Goal: Task Accomplishment & Management: Use online tool/utility

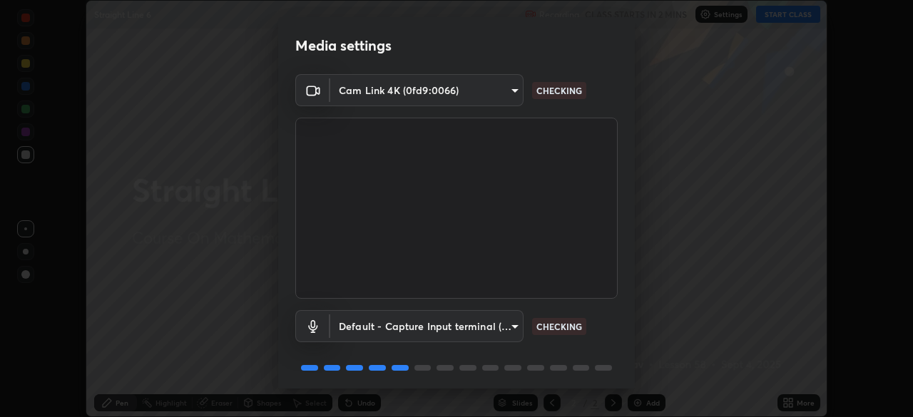
scroll to position [51, 0]
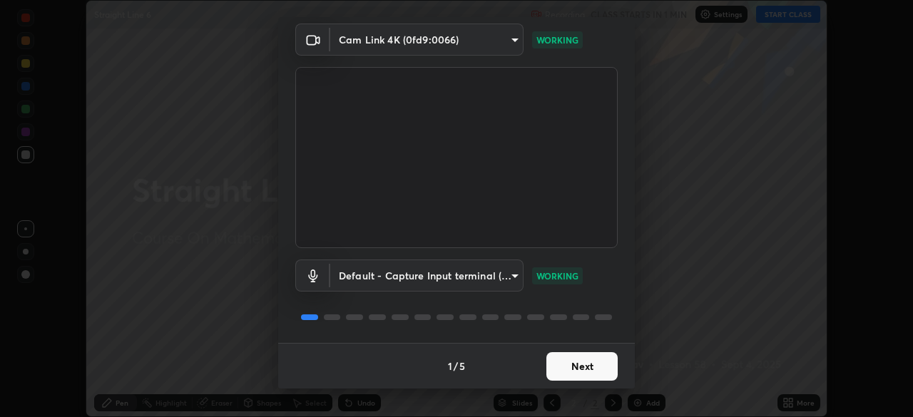
click at [576, 366] on button "Next" at bounding box center [581, 366] width 71 height 29
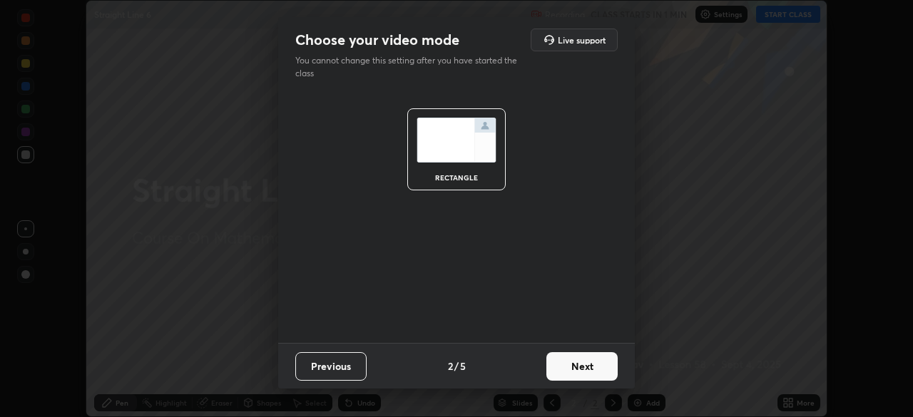
scroll to position [0, 0]
click at [577, 370] on button "Next" at bounding box center [581, 366] width 71 height 29
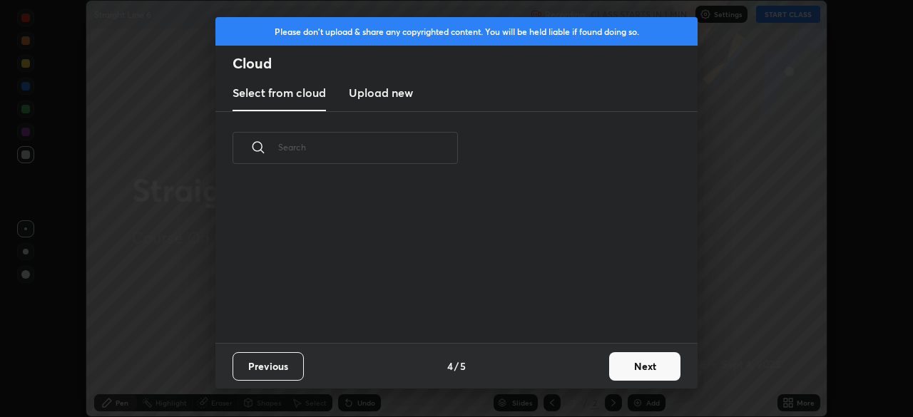
click at [589, 374] on div "Previous 4 / 5 Next" at bounding box center [456, 366] width 482 height 46
click at [595, 376] on div "Previous 4 / 5 Next" at bounding box center [456, 366] width 482 height 46
click at [625, 366] on button "Next" at bounding box center [644, 366] width 71 height 29
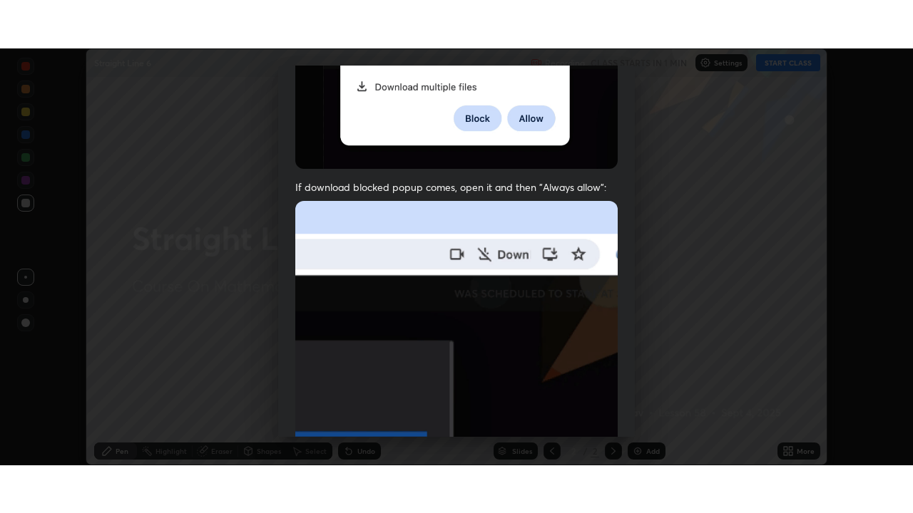
scroll to position [341, 0]
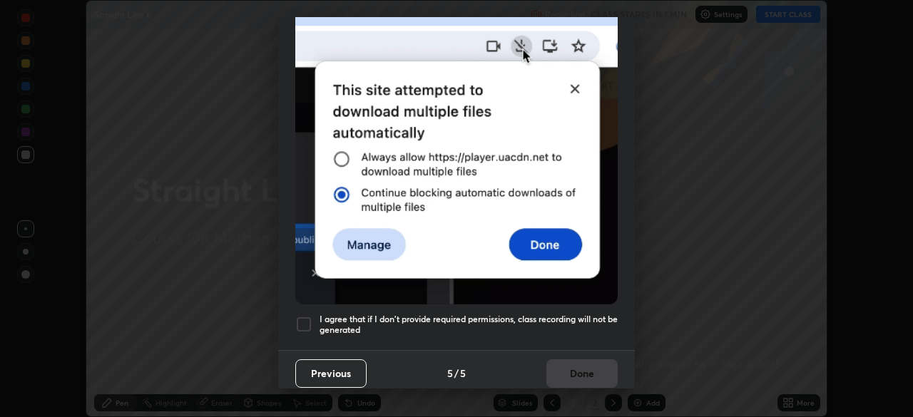
click at [596, 319] on h5 "I agree that if I don't provide required permissions, class recording will not …" at bounding box center [468, 325] width 298 height 22
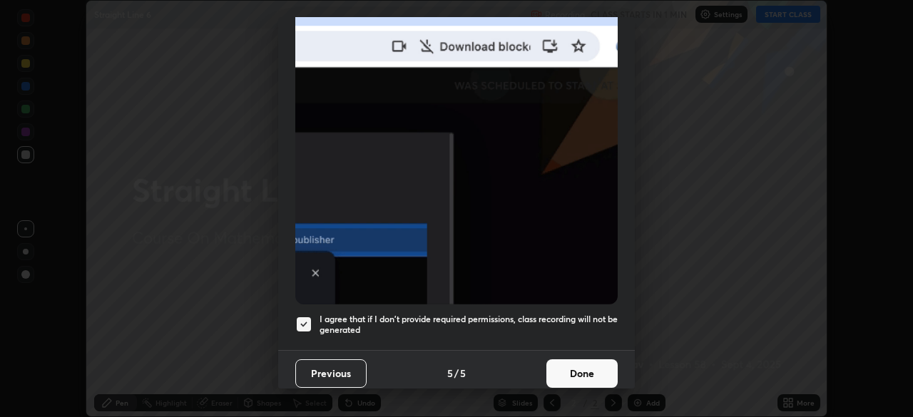
click at [594, 371] on button "Done" at bounding box center [581, 373] width 71 height 29
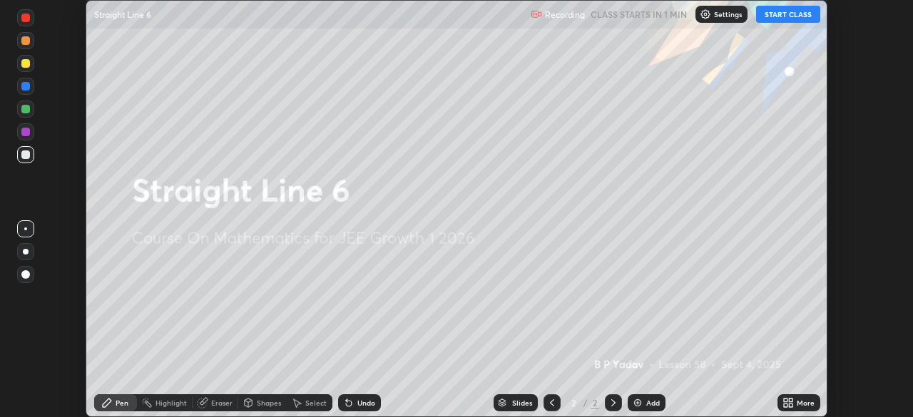
click at [799, 406] on div "More" at bounding box center [805, 402] width 18 height 7
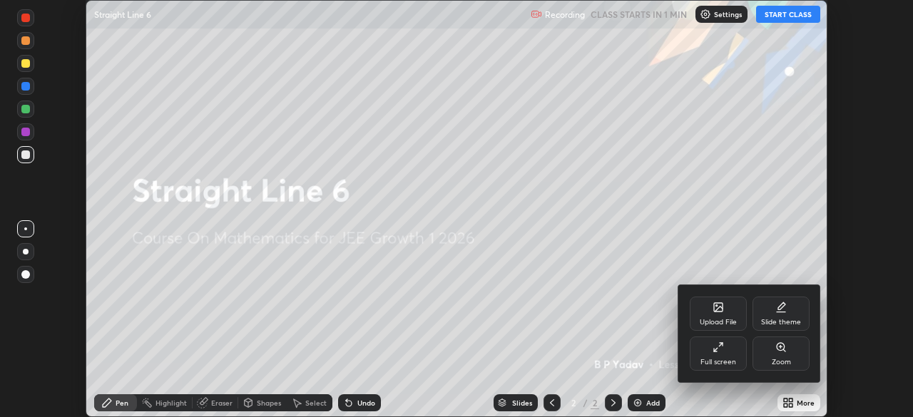
click at [729, 356] on div "Full screen" at bounding box center [717, 353] width 57 height 34
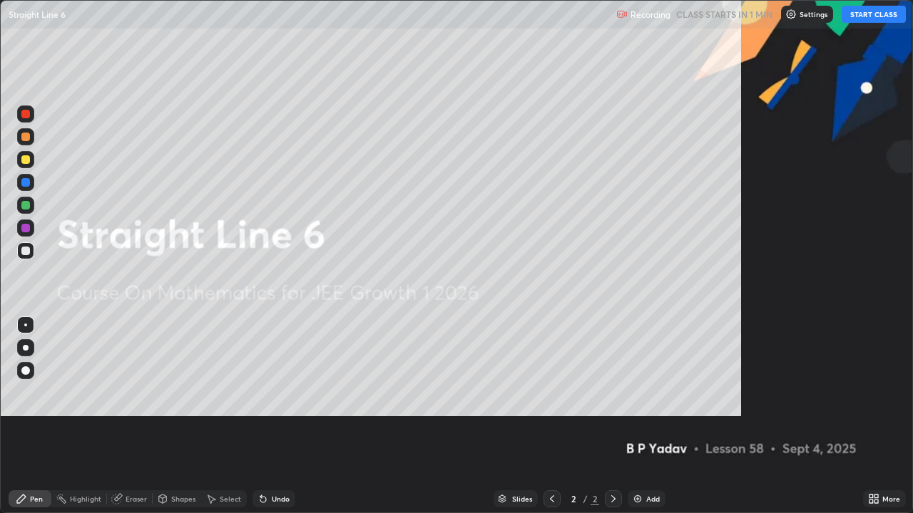
scroll to position [513, 913]
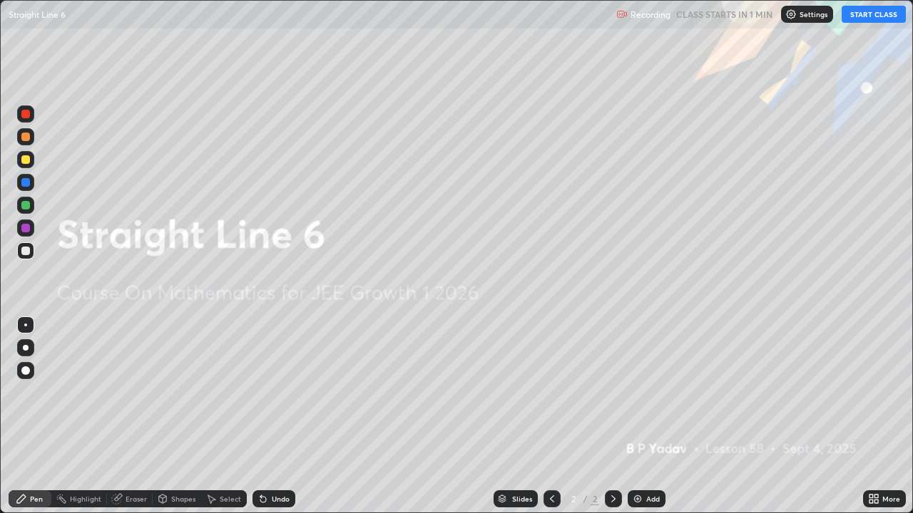
click at [885, 14] on button "START CLASS" at bounding box center [873, 14] width 64 height 17
click at [662, 416] on div "Add" at bounding box center [646, 498] width 38 height 17
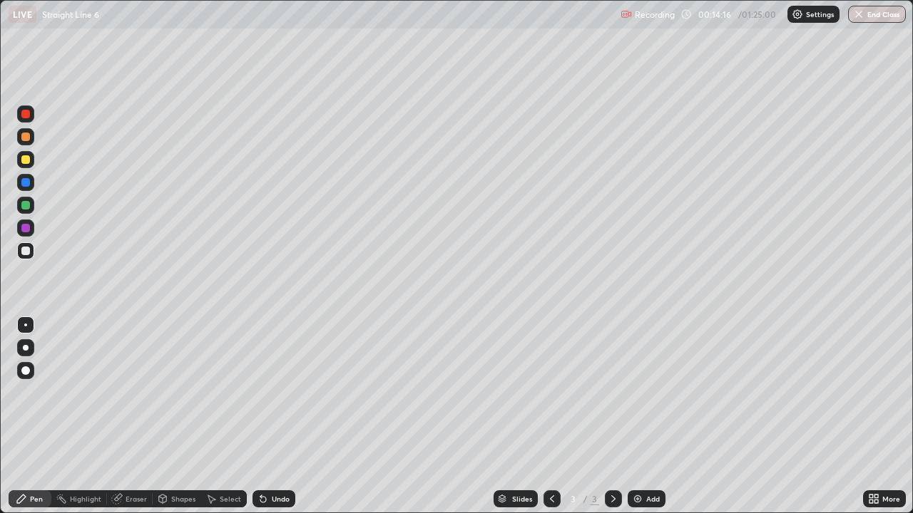
click at [29, 209] on div at bounding box center [25, 205] width 17 height 17
click at [26, 137] on div at bounding box center [25, 137] width 9 height 9
click at [27, 252] on div at bounding box center [25, 251] width 9 height 9
click at [28, 210] on div at bounding box center [25, 205] width 17 height 17
click at [27, 250] on div at bounding box center [25, 251] width 9 height 9
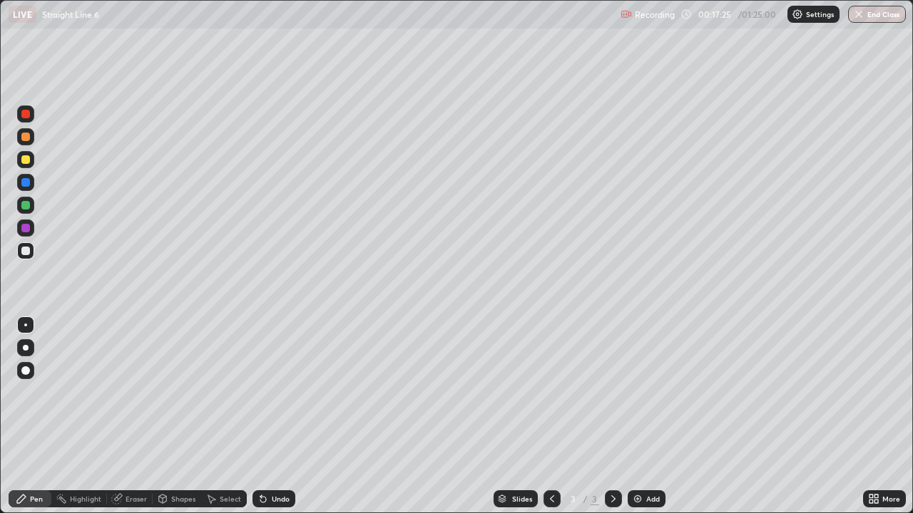
click at [278, 416] on div "Undo" at bounding box center [281, 498] width 18 height 7
click at [279, 416] on div "Undo" at bounding box center [281, 498] width 18 height 7
click at [277, 416] on div "Undo" at bounding box center [281, 498] width 18 height 7
click at [274, 416] on div "Undo" at bounding box center [281, 498] width 18 height 7
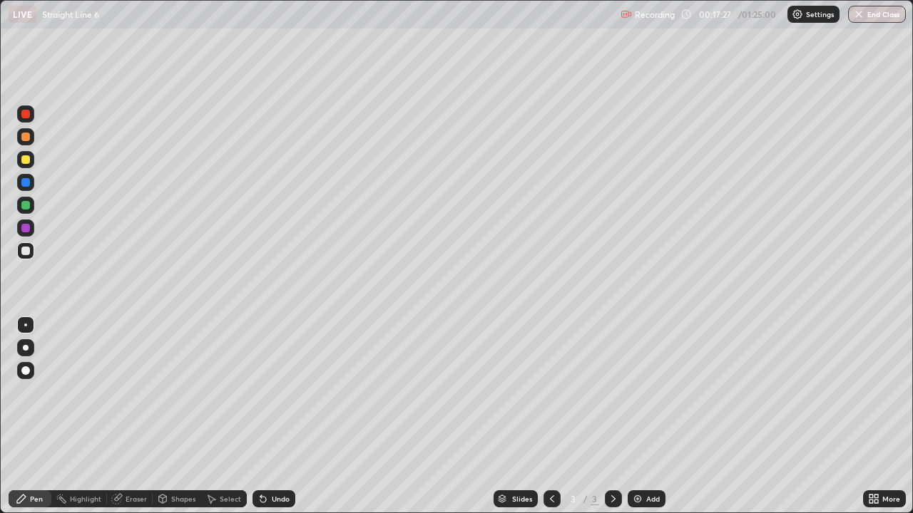
click at [274, 416] on div "Undo" at bounding box center [281, 498] width 18 height 7
click at [21, 163] on div at bounding box center [25, 159] width 17 height 17
click at [276, 416] on div "Undo" at bounding box center [281, 498] width 18 height 7
click at [27, 253] on div at bounding box center [25, 251] width 9 height 9
click at [273, 416] on div "Undo" at bounding box center [281, 498] width 18 height 7
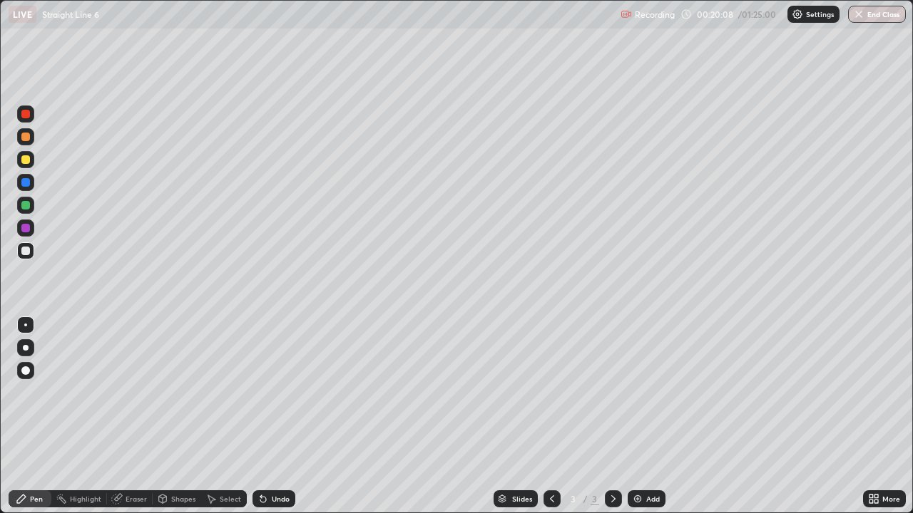
click at [277, 416] on div "Undo" at bounding box center [281, 498] width 18 height 7
click at [273, 416] on div "Undo" at bounding box center [281, 498] width 18 height 7
click at [272, 416] on div "Undo" at bounding box center [281, 498] width 18 height 7
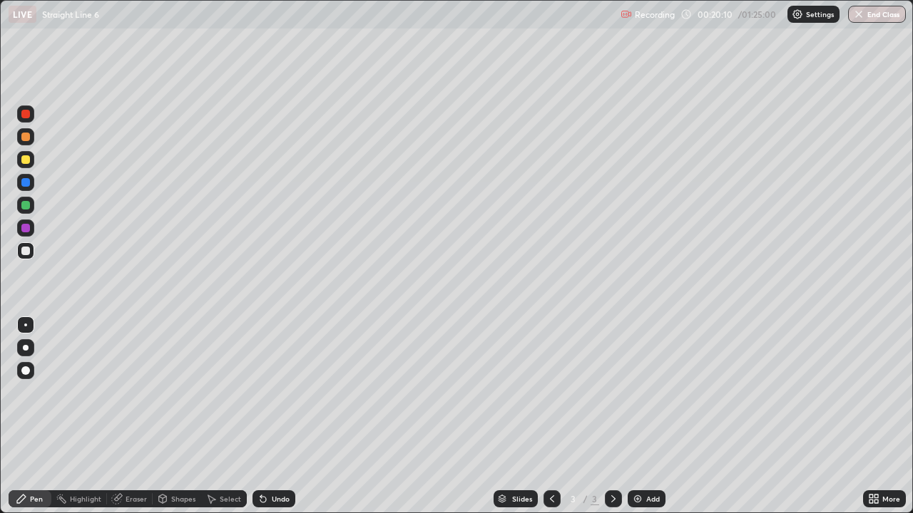
click at [272, 416] on div "Undo" at bounding box center [281, 498] width 18 height 7
click at [27, 205] on div at bounding box center [25, 205] width 9 height 9
click at [26, 250] on div at bounding box center [25, 251] width 9 height 9
click at [636, 416] on img at bounding box center [637, 498] width 11 height 11
click at [19, 138] on div at bounding box center [25, 136] width 17 height 17
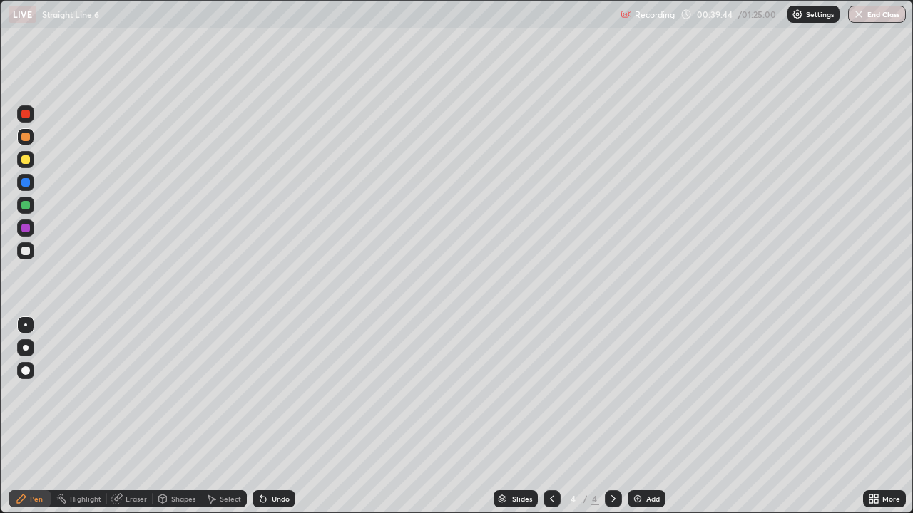
click at [632, 416] on img at bounding box center [637, 498] width 11 height 11
click at [26, 206] on div at bounding box center [25, 205] width 9 height 9
click at [26, 140] on div at bounding box center [25, 137] width 9 height 9
click at [632, 416] on img at bounding box center [637, 498] width 11 height 11
click at [24, 252] on div at bounding box center [25, 251] width 9 height 9
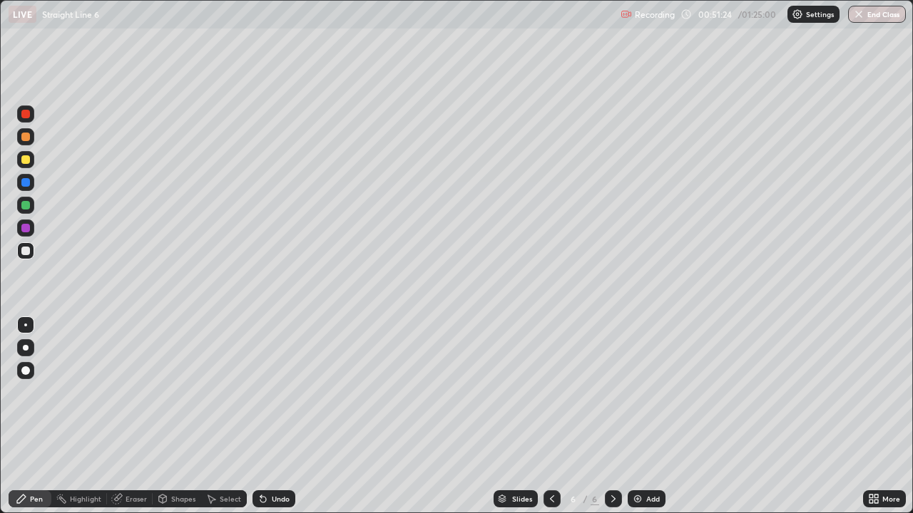
click at [287, 416] on div "Undo" at bounding box center [281, 498] width 18 height 7
click at [644, 416] on div "Add" at bounding box center [646, 498] width 38 height 17
click at [550, 416] on icon at bounding box center [551, 498] width 11 height 11
click at [24, 202] on div at bounding box center [25, 205] width 9 height 9
click at [612, 416] on icon at bounding box center [612, 498] width 11 height 11
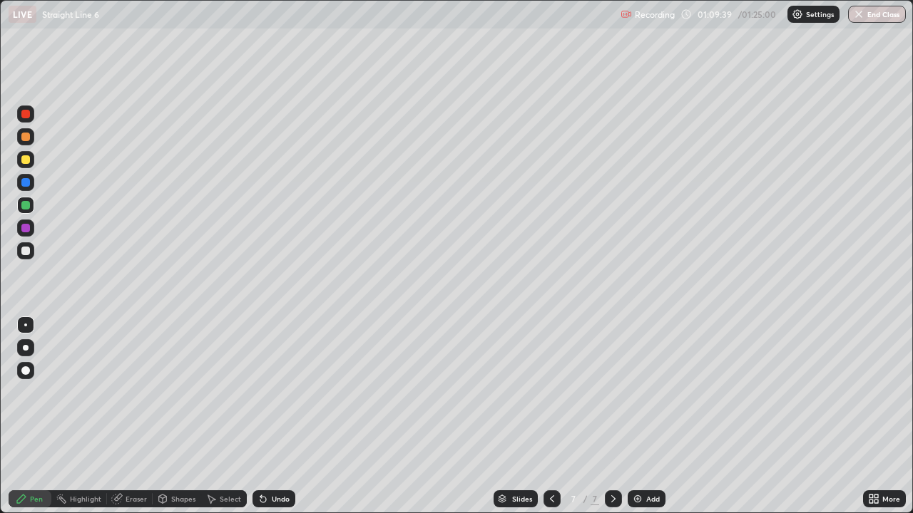
click at [24, 160] on div at bounding box center [25, 159] width 9 height 9
click at [27, 252] on div at bounding box center [25, 251] width 9 height 9
click at [272, 416] on div "Undo" at bounding box center [281, 498] width 18 height 7
click at [649, 416] on div "Add" at bounding box center [653, 498] width 14 height 7
click at [26, 208] on div at bounding box center [25, 205] width 9 height 9
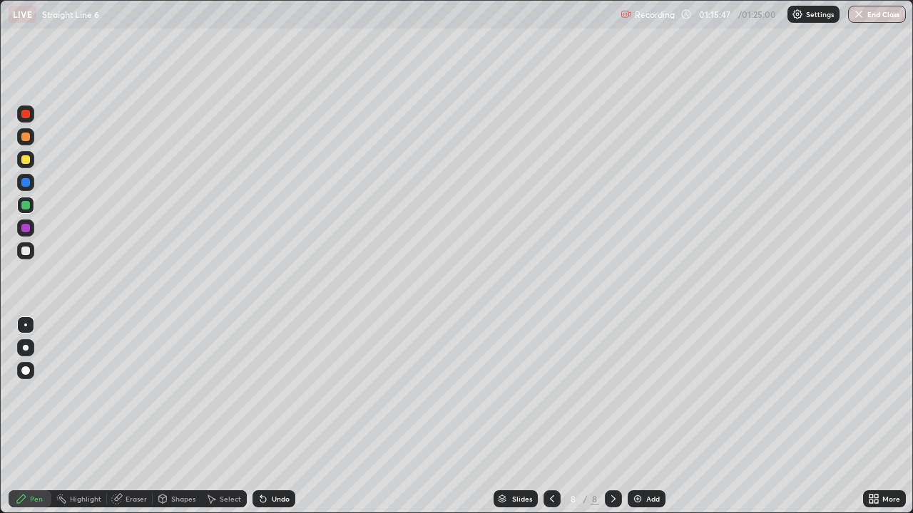
click at [29, 136] on div at bounding box center [25, 137] width 9 height 9
click at [21, 252] on div at bounding box center [25, 251] width 9 height 9
click at [649, 416] on div "Add" at bounding box center [653, 498] width 14 height 7
click at [25, 205] on div at bounding box center [25, 205] width 9 height 9
click at [26, 248] on div at bounding box center [25, 251] width 9 height 9
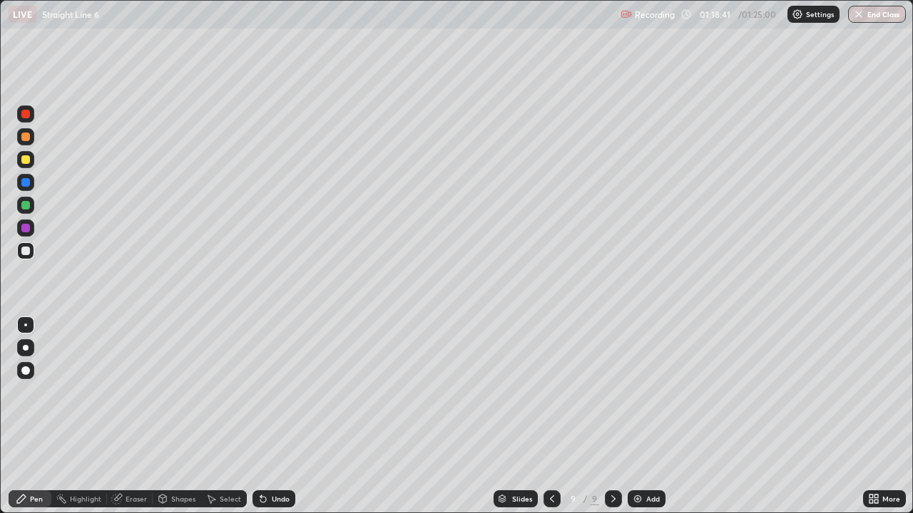
click at [30, 207] on div at bounding box center [25, 205] width 17 height 17
click at [28, 140] on div at bounding box center [25, 137] width 9 height 9
click at [25, 163] on div at bounding box center [25, 159] width 9 height 9
click at [26, 250] on div at bounding box center [25, 251] width 9 height 9
click at [30, 135] on div at bounding box center [25, 136] width 17 height 17
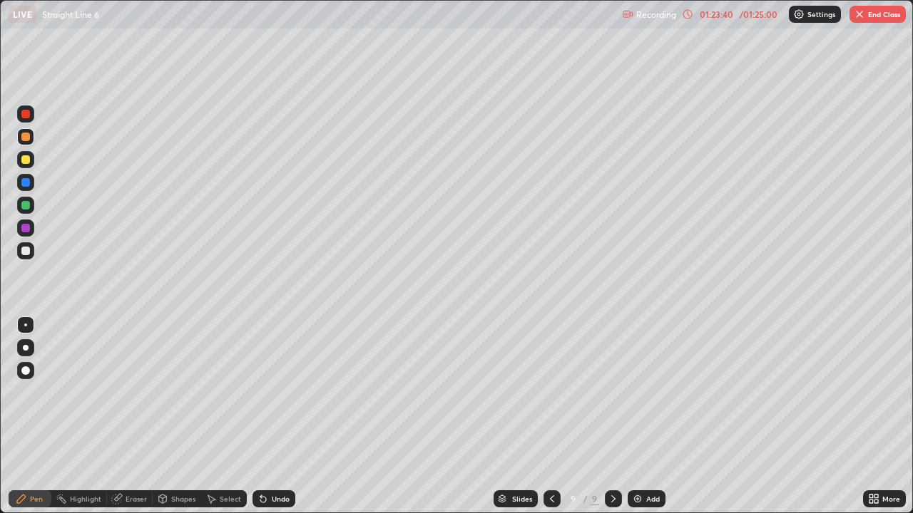
click at [26, 208] on div at bounding box center [25, 205] width 9 height 9
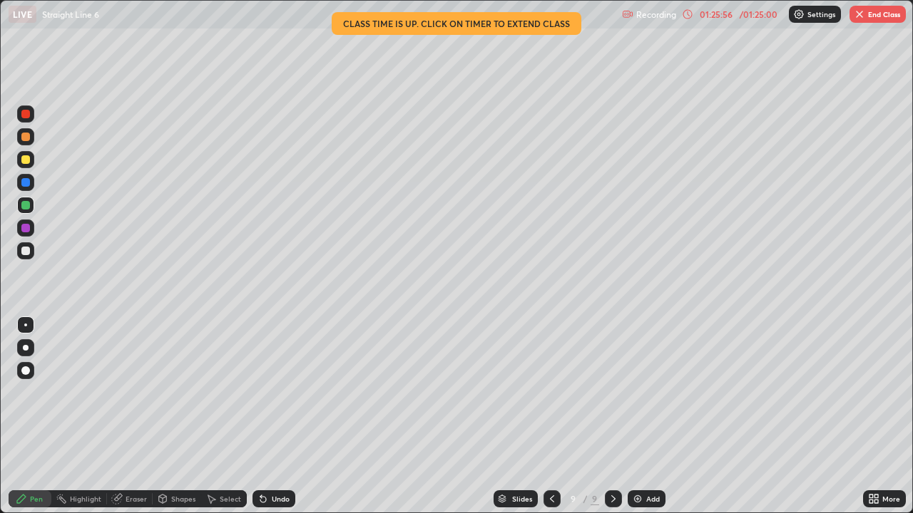
click at [881, 19] on button "End Class" at bounding box center [877, 14] width 56 height 17
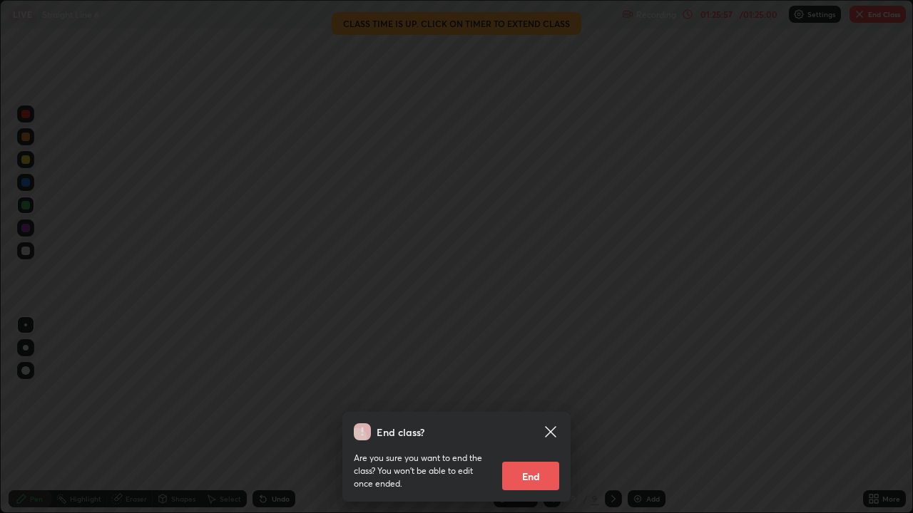
click at [546, 416] on button "End" at bounding box center [530, 476] width 57 height 29
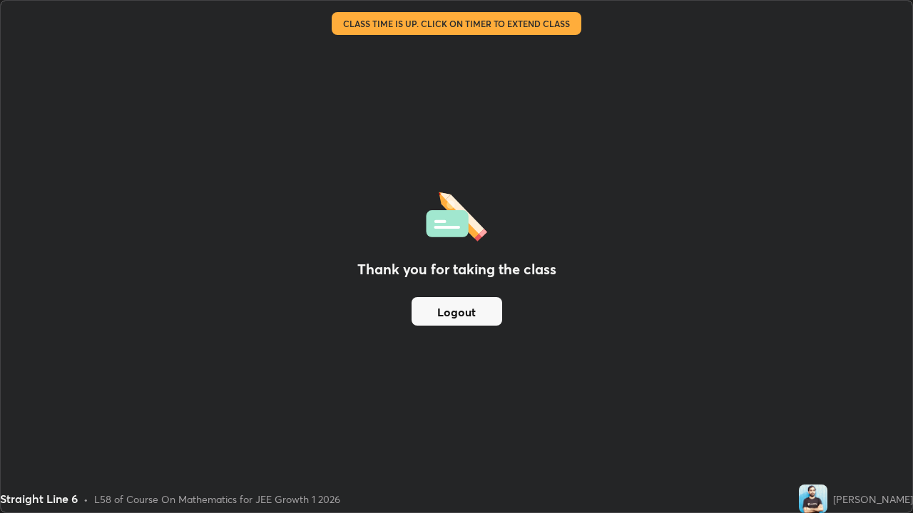
click at [495, 312] on button "Logout" at bounding box center [456, 311] width 91 height 29
